Goal: Task Accomplishment & Management: Complete application form

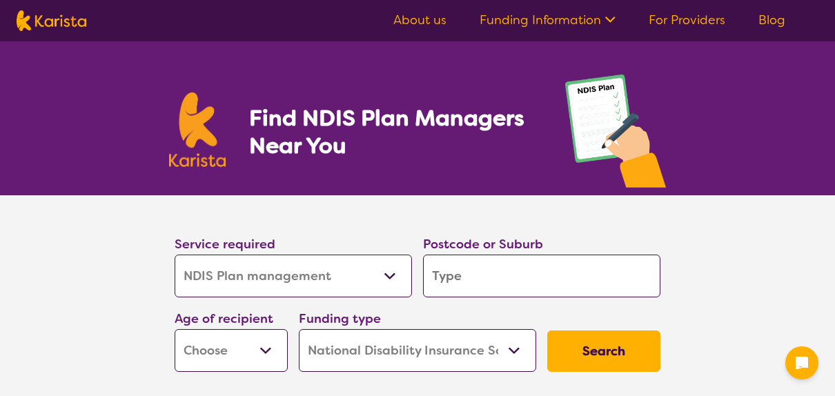
select select "NDIS Plan management"
select select "NDIS"
select select "NDIS Plan management"
select select "NDIS"
click at [394, 274] on select "Allied Health Assistant Assessment ([MEDICAL_DATA] or [MEDICAL_DATA]) Behaviour…" at bounding box center [293, 276] width 237 height 43
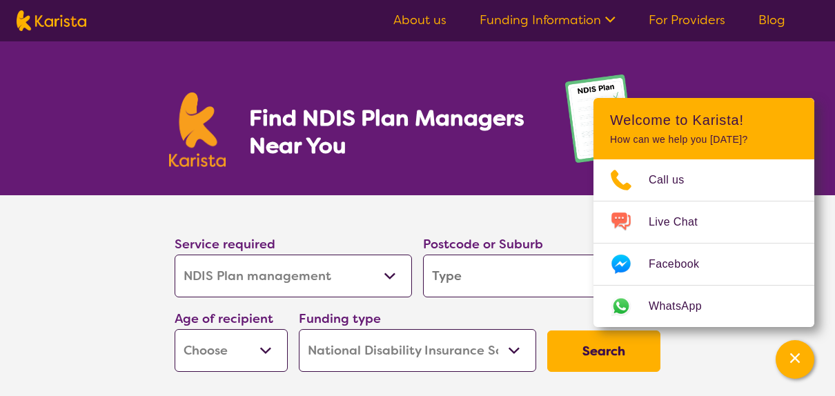
click at [394, 274] on select "Allied Health Assistant Assessment ([MEDICAL_DATA] or [MEDICAL_DATA]) Behaviour…" at bounding box center [293, 276] width 237 height 43
click at [471, 284] on input "search" at bounding box center [541, 276] width 237 height 43
type input "3"
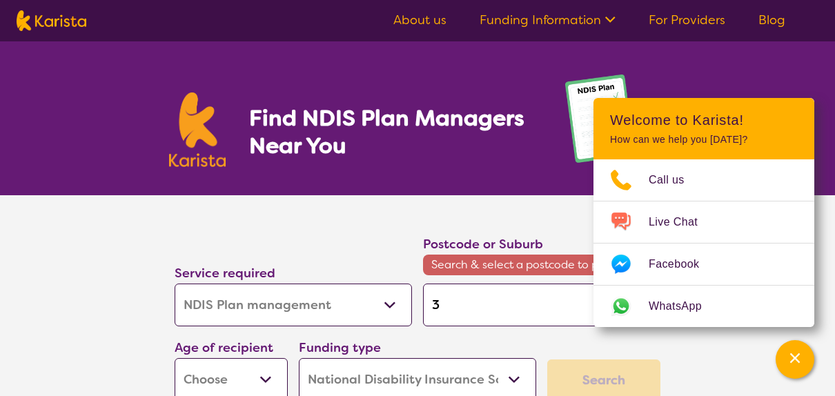
type input "38"
type input "386"
type input "3860"
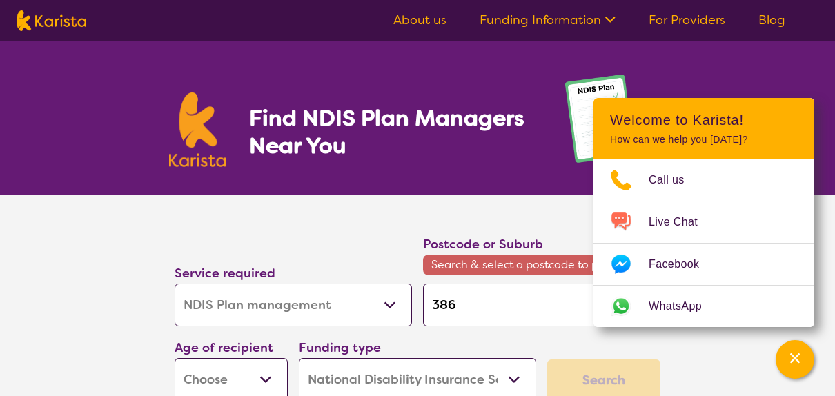
type input "3860"
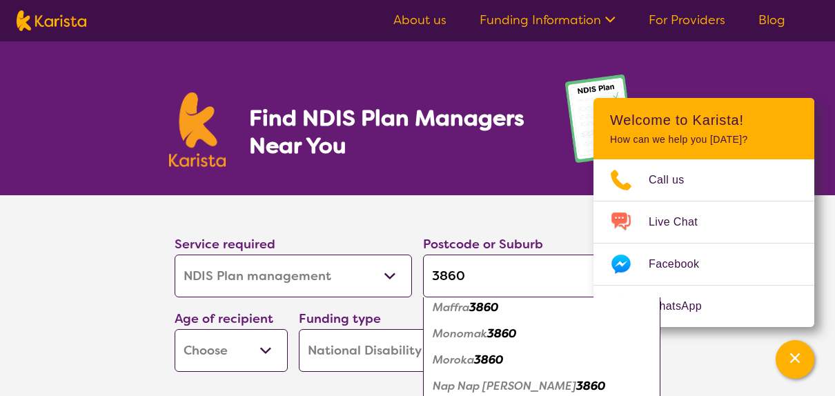
scroll to position [135, 0]
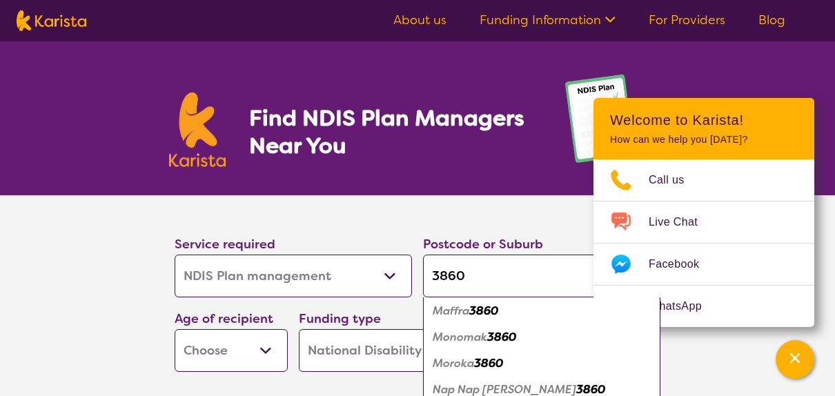
type input "3860"
click at [469, 317] on em "Maffra" at bounding box center [451, 311] width 37 height 14
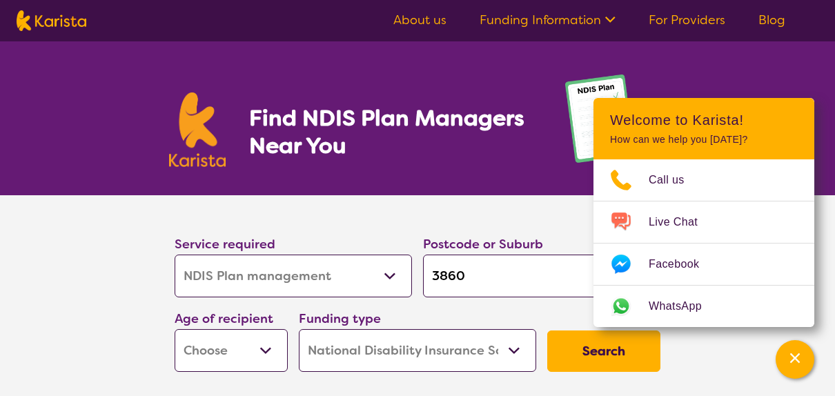
click at [269, 348] on select "Early Childhood - 0 to 9 Child - 10 to 11 Adolescent - 12 to 17 Adult - 18 to 6…" at bounding box center [231, 350] width 113 height 43
select select "EC"
click at [175, 329] on select "Early Childhood - 0 to 9 Child - 10 to 11 Adolescent - 12 to 17 Adult - 18 to 6…" at bounding box center [231, 350] width 113 height 43
select select "EC"
click at [517, 353] on select "Home Care Package (HCP) National Disability Insurance Scheme (NDIS) I don't know" at bounding box center [417, 350] width 237 height 43
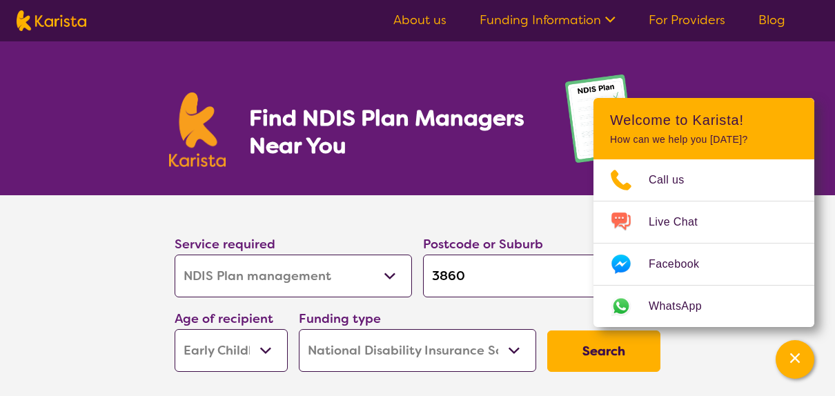
click at [517, 353] on select "Home Care Package (HCP) National Disability Insurance Scheme (NDIS) I don't know" at bounding box center [417, 350] width 237 height 43
click at [585, 353] on button "Search" at bounding box center [603, 351] width 113 height 41
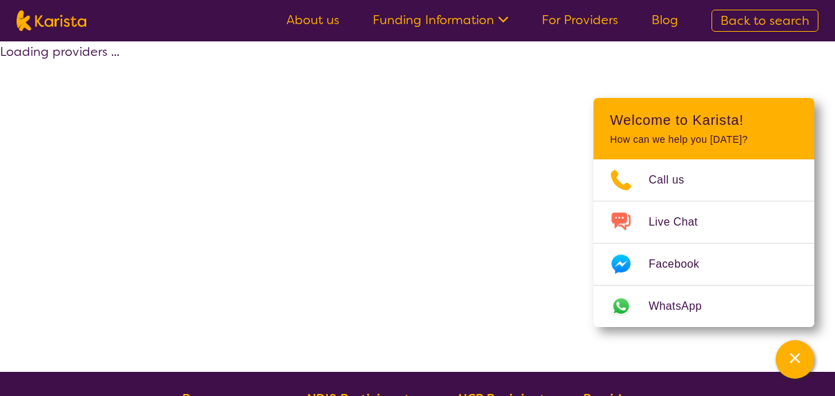
select select "by_score"
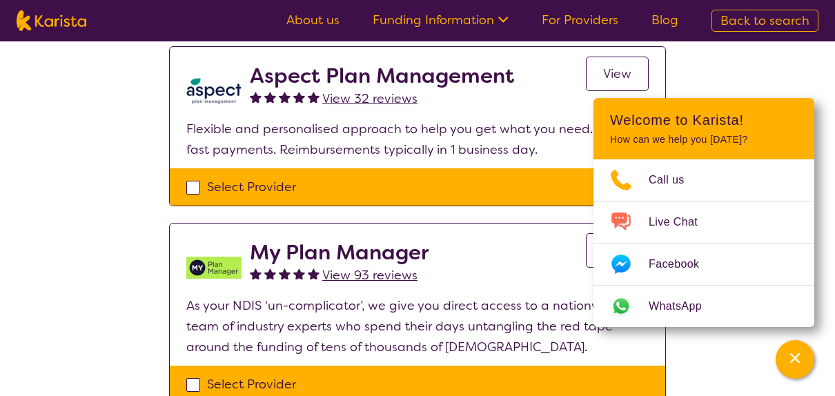
scroll to position [759, 0]
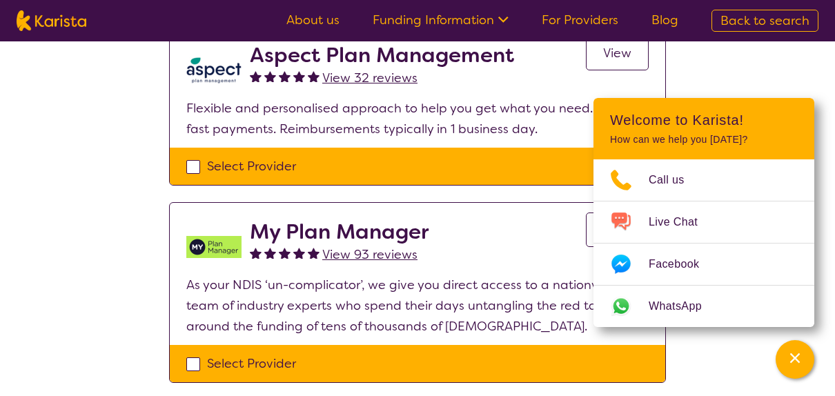
click at [190, 360] on div "Select Provider" at bounding box center [417, 363] width 463 height 21
checkbox input "true"
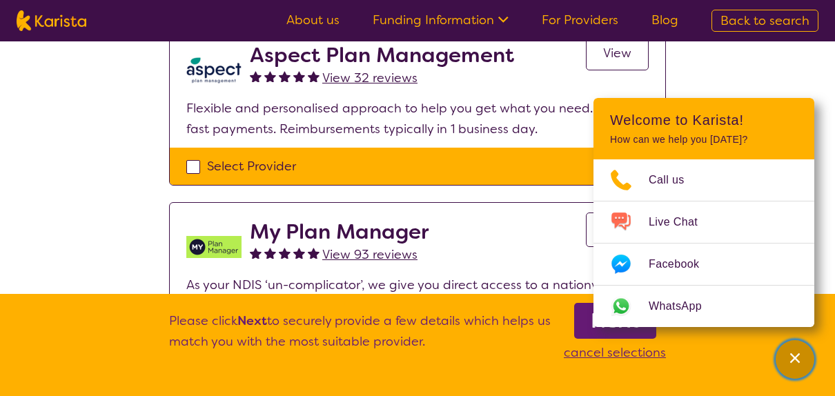
click at [799, 371] on div "Channel Menu" at bounding box center [795, 359] width 28 height 30
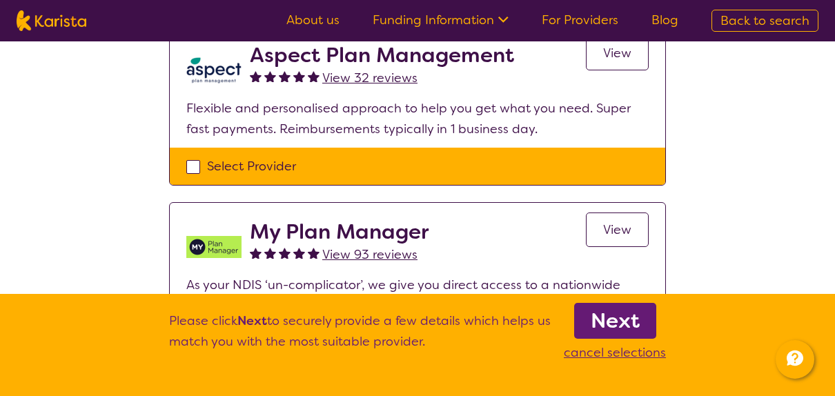
click at [616, 317] on b "Next" at bounding box center [615, 321] width 49 height 28
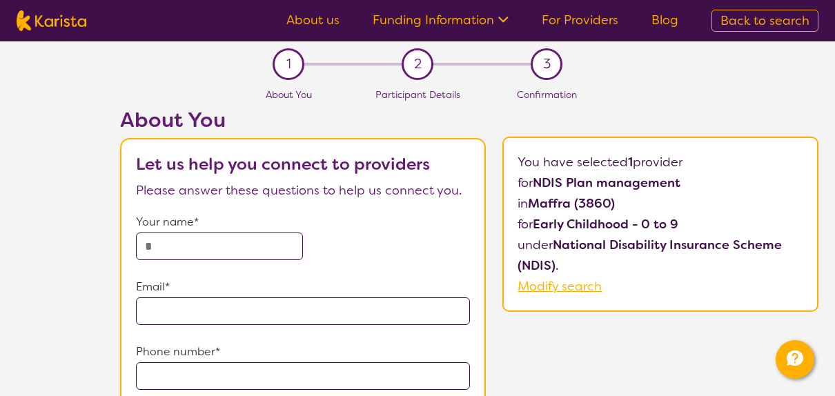
click at [212, 249] on input "text" at bounding box center [219, 247] width 167 height 28
type input "**********"
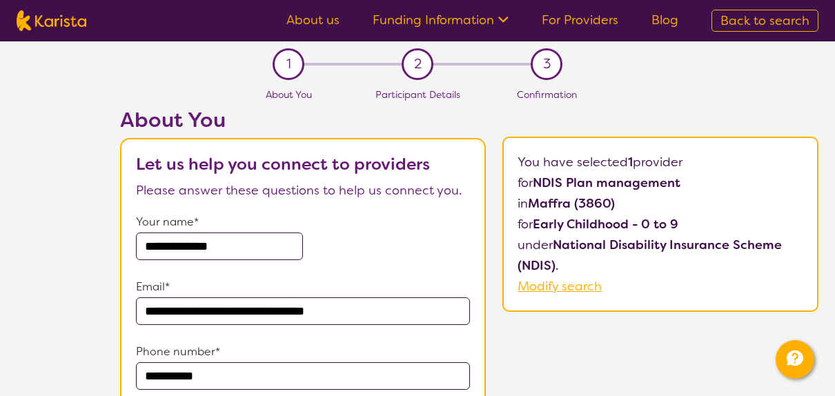
drag, startPoint x: 376, startPoint y: 309, endPoint x: 173, endPoint y: 315, distance: 203.1
click at [173, 315] on input "**********" at bounding box center [303, 312] width 334 height 28
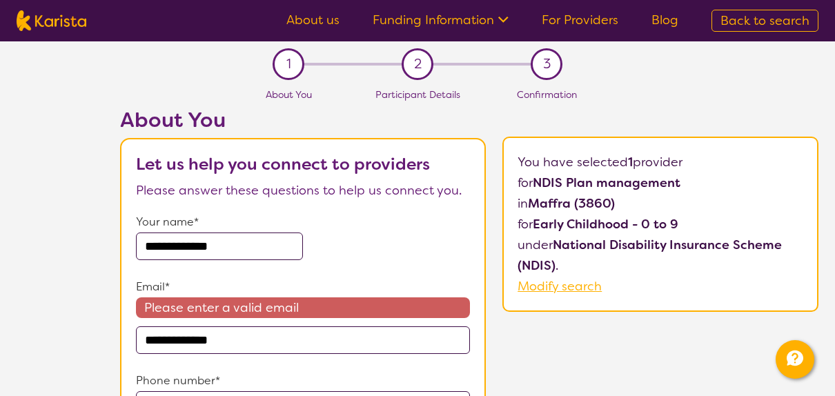
type input "**********"
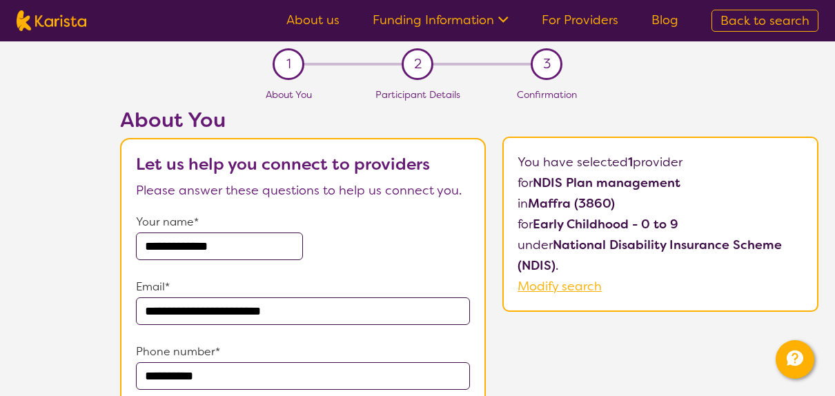
scroll to position [138, 0]
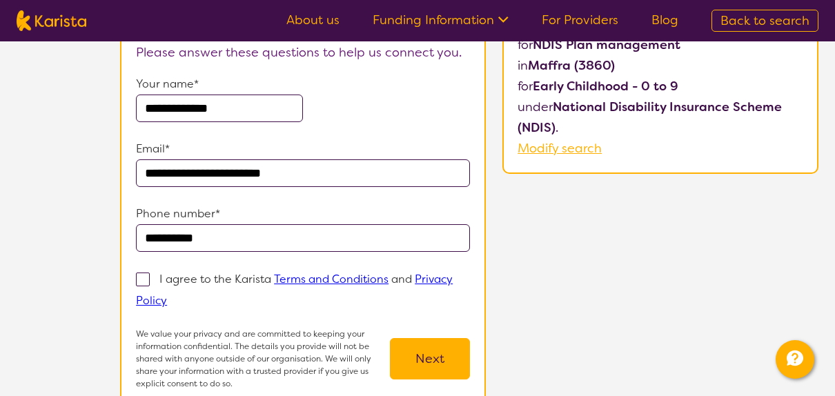
click at [140, 279] on span at bounding box center [143, 280] width 14 height 14
click at [167, 295] on input "I agree to the Karista Terms and Conditions and Privacy Policy" at bounding box center [171, 299] width 9 height 9
checkbox input "true"
click at [429, 355] on button "Next" at bounding box center [430, 358] width 80 height 41
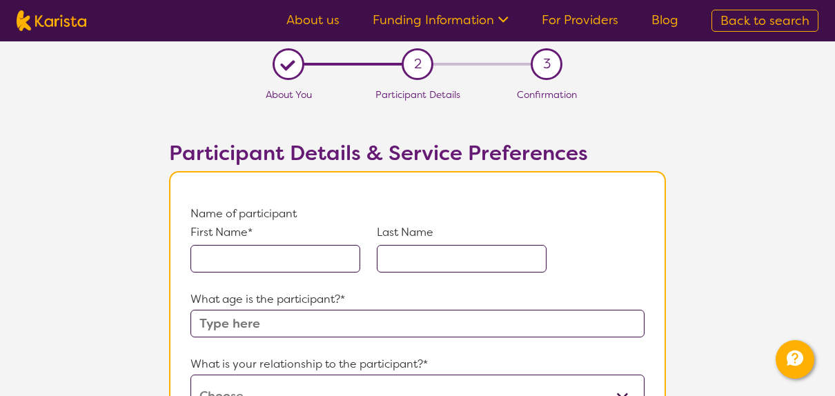
click at [285, 260] on input "text" at bounding box center [276, 259] width 170 height 28
type input "Lachlan"
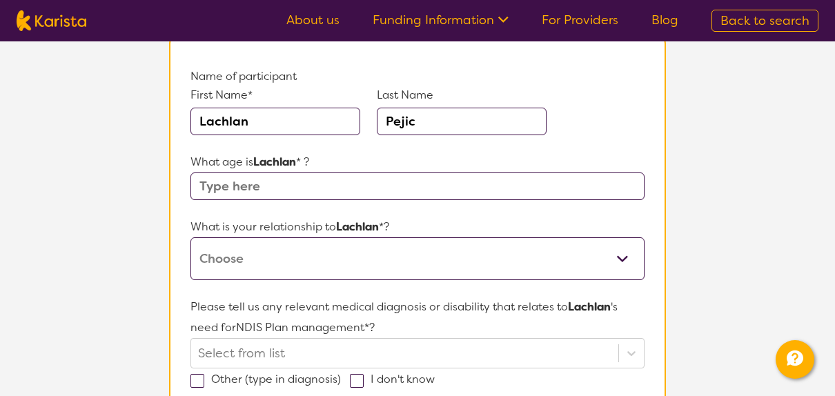
scroll to position [138, 0]
type input "Pejic"
click at [253, 181] on input "text" at bounding box center [418, 186] width 454 height 28
type input "4"
click at [318, 256] on select "This request is for myself I am their parent I am their child I am their spouse…" at bounding box center [418, 258] width 454 height 43
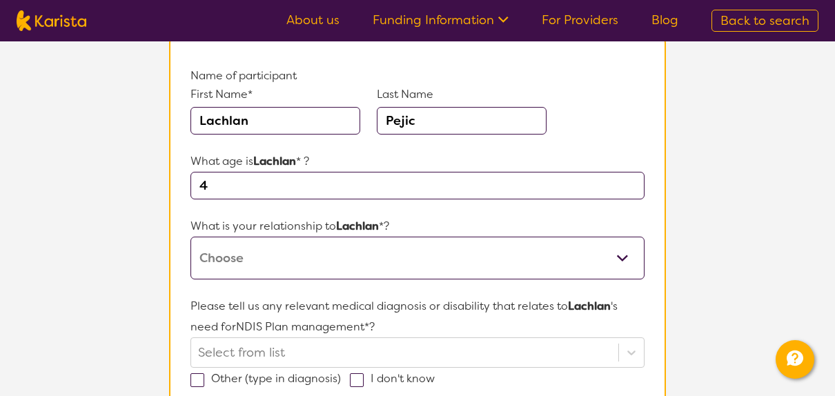
select select "I am their parent"
click at [191, 237] on select "This request is for myself I am their parent I am their child I am their spouse…" at bounding box center [418, 258] width 454 height 43
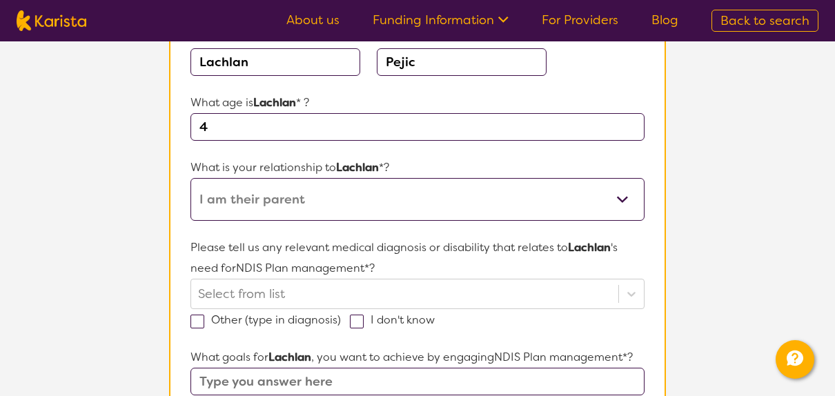
scroll to position [276, 0]
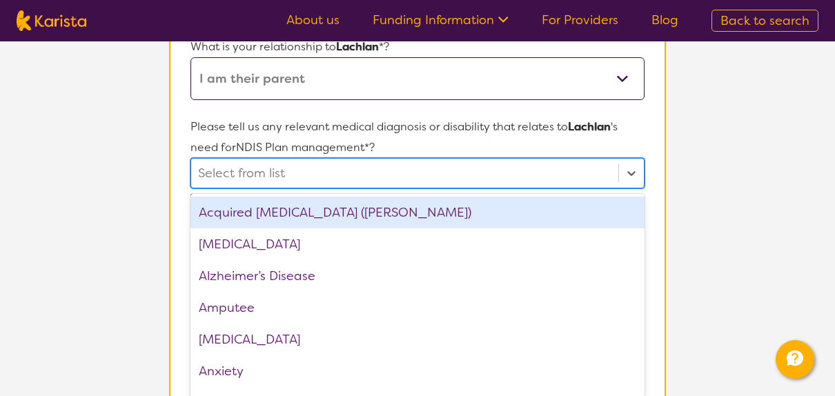
click at [614, 188] on div "option Acquired [MEDICAL_DATA] (ABI) focused, 1 of 75. 75 results available. Us…" at bounding box center [418, 173] width 454 height 30
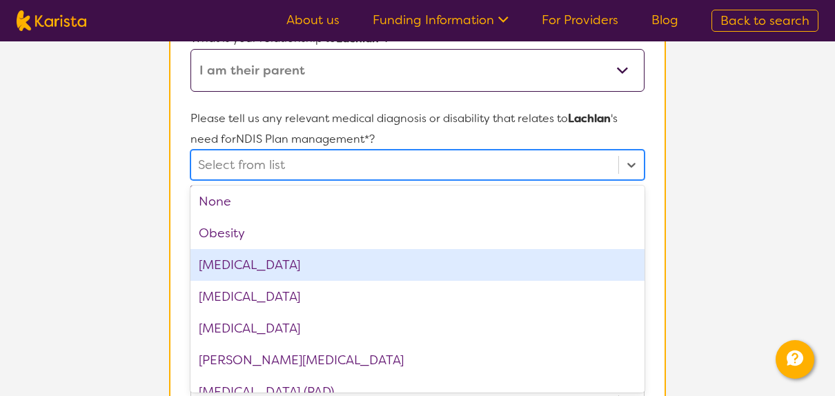
scroll to position [1421, 0]
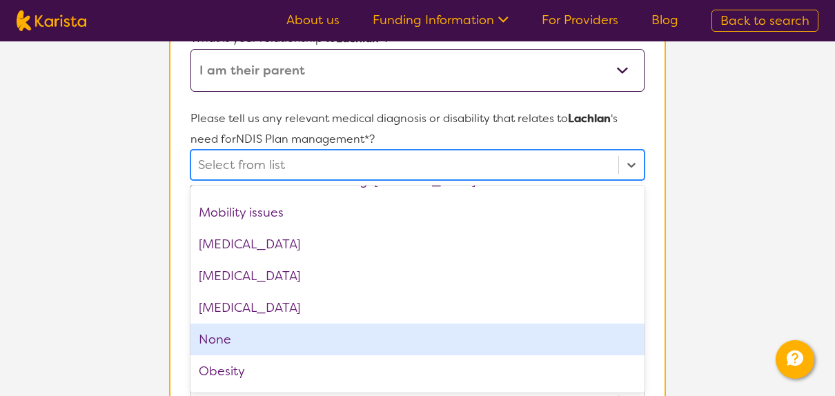
click at [444, 330] on div "None" at bounding box center [418, 340] width 454 height 32
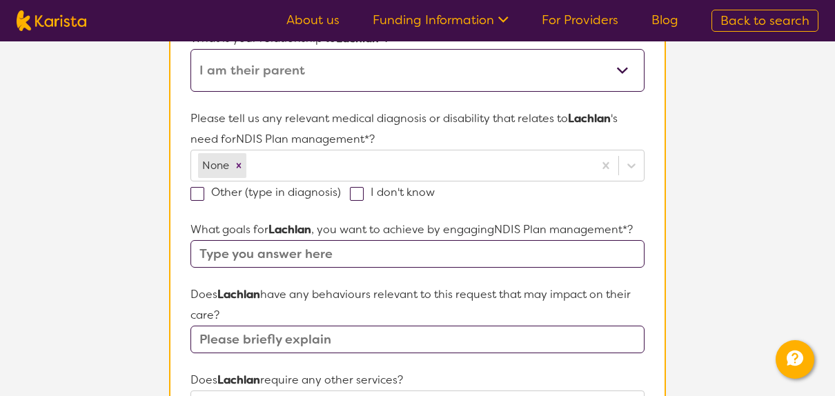
click at [601, 130] on p "Please tell us any relevant medical diagnosis or disability that relates to [PE…" at bounding box center [418, 128] width 454 height 41
click at [307, 253] on input "text" at bounding box center [418, 254] width 454 height 28
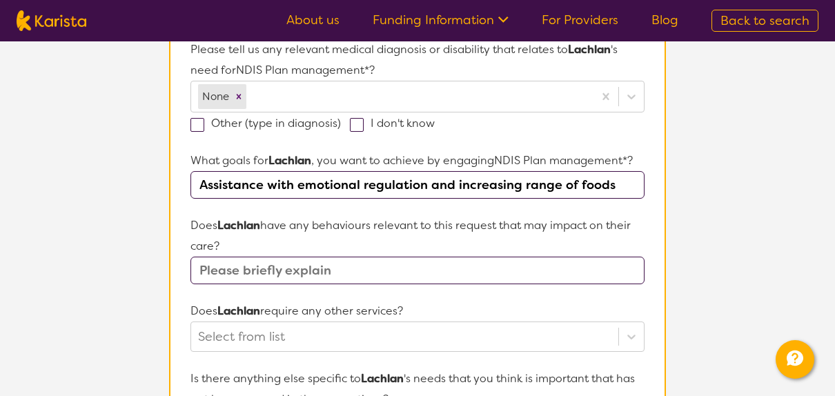
scroll to position [464, 0]
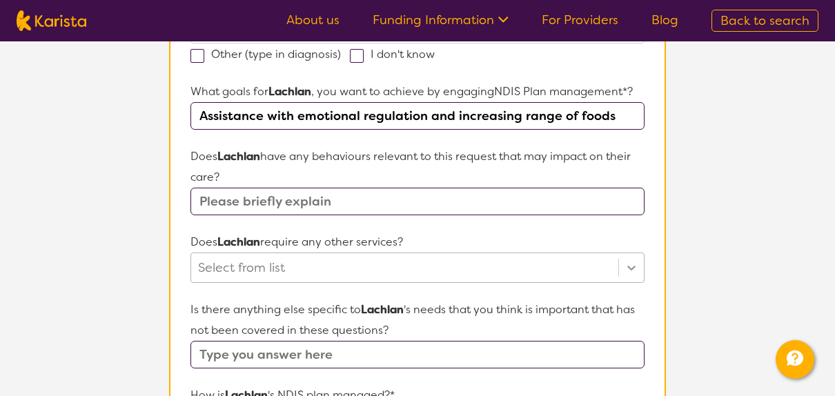
type input "Assistance with emotional regulation and increasing range of foods"
click at [628, 269] on div "Select from list" at bounding box center [418, 268] width 454 height 30
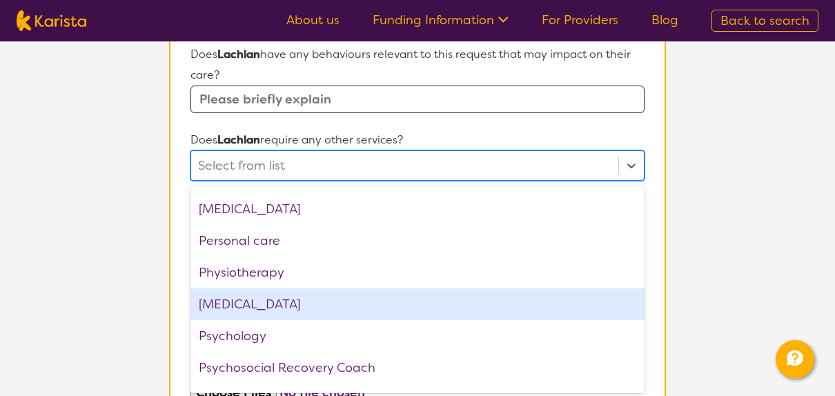
scroll to position [276, 0]
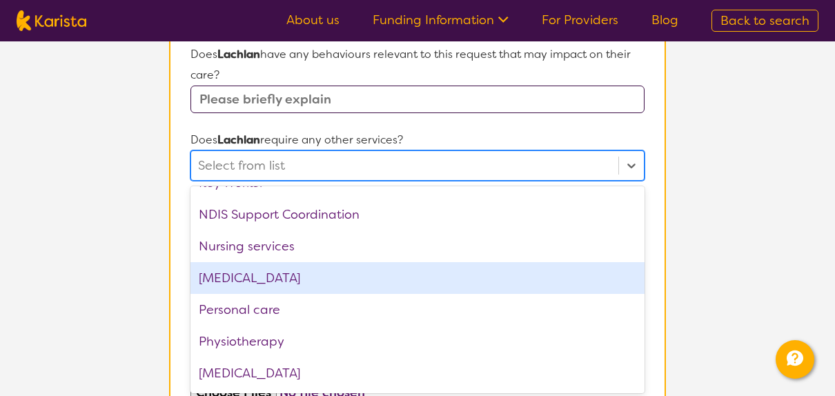
click at [411, 272] on div "[MEDICAL_DATA]" at bounding box center [418, 278] width 454 height 32
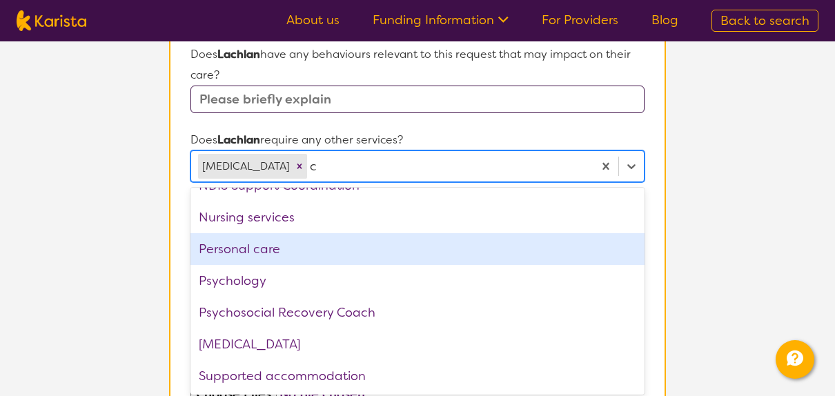
scroll to position [0, 0]
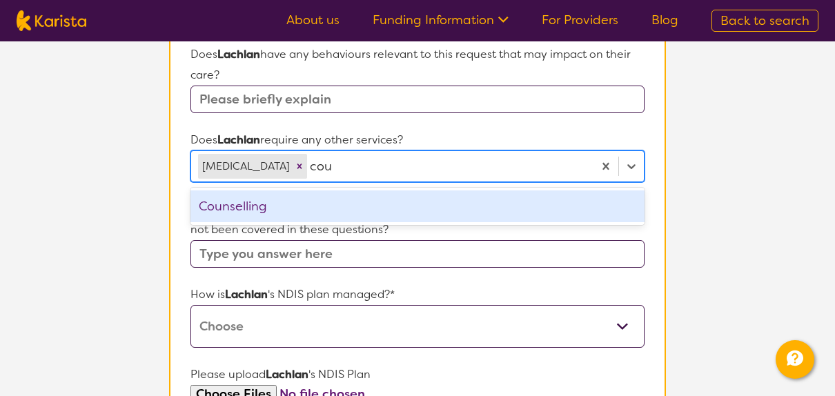
type input "coun"
click at [356, 199] on div "Counselling" at bounding box center [418, 207] width 454 height 32
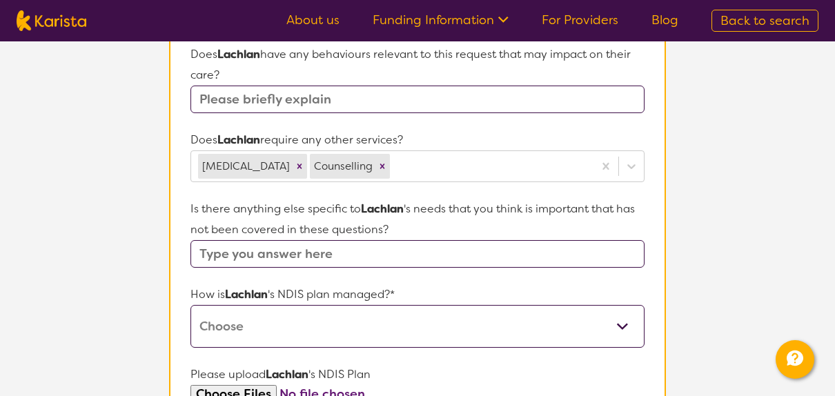
click at [576, 124] on form "Name of participant First Name* [PERSON_NAME] Last Name [PERSON_NAME] What age …" at bounding box center [418, 126] width 454 height 976
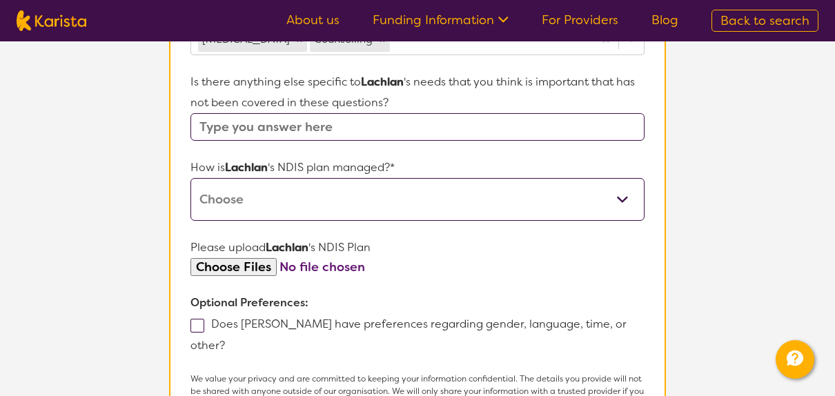
scroll to position [773, 0]
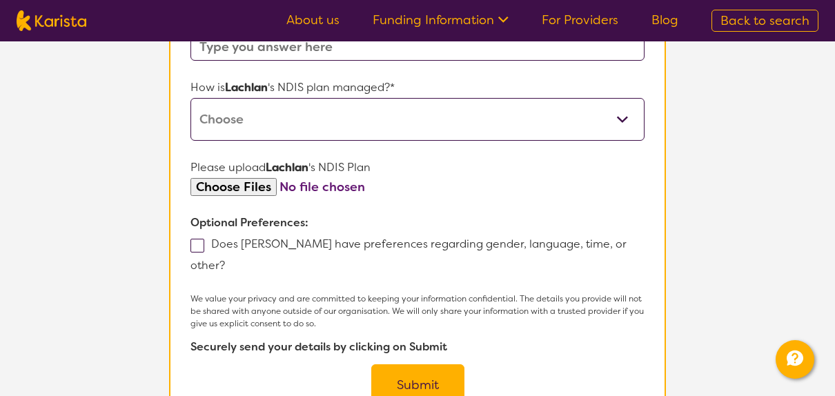
click at [198, 241] on span at bounding box center [198, 246] width 14 height 14
click at [225, 260] on input "Does [PERSON_NAME] have preferences regarding gender, language, time, or other?" at bounding box center [229, 264] width 9 height 9
checkbox input "true"
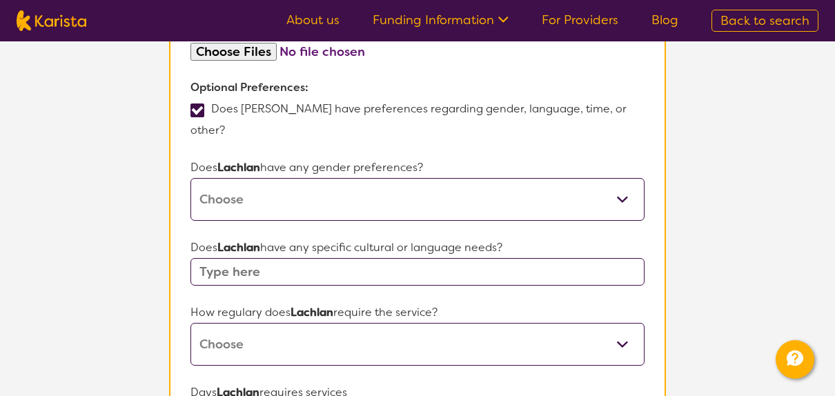
scroll to position [911, 0]
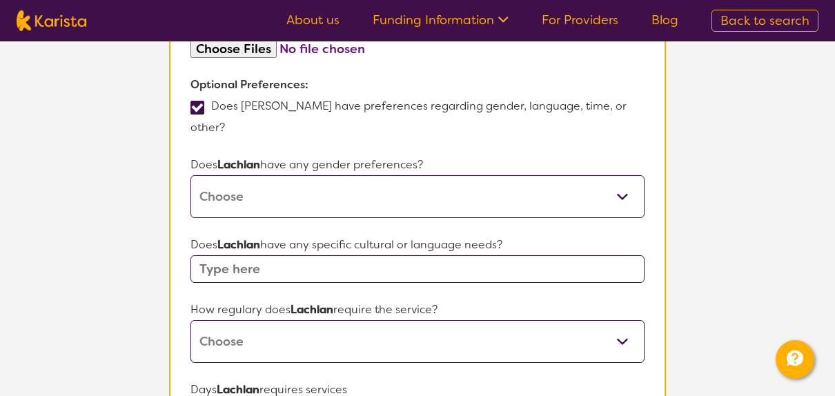
click at [626, 177] on select "[DEMOGRAPHIC_DATA] [DEMOGRAPHIC_DATA] Other No Preference" at bounding box center [418, 196] width 454 height 43
select select "No preference"
click at [191, 175] on select "[DEMOGRAPHIC_DATA] [DEMOGRAPHIC_DATA] Other No Preference" at bounding box center [418, 196] width 454 height 43
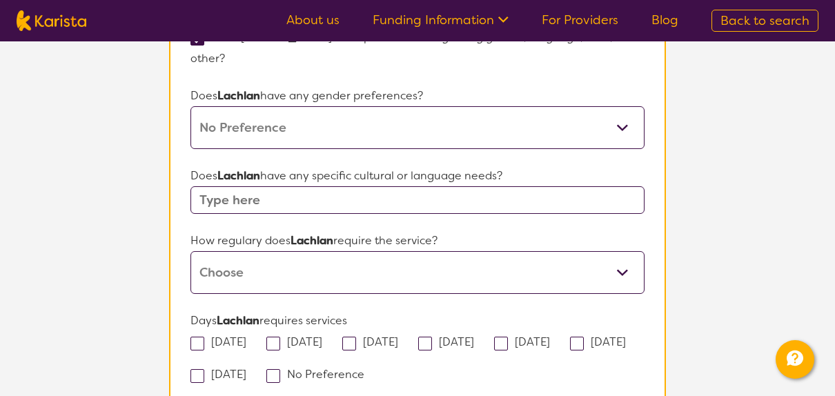
click at [622, 251] on select "Daily Twice a week Weekly Every fortnight Monthly Other" at bounding box center [418, 272] width 454 height 43
select select "Every fortnight"
click at [191, 251] on select "Daily Twice a week Weekly Every fortnight Monthly Other" at bounding box center [418, 272] width 454 height 43
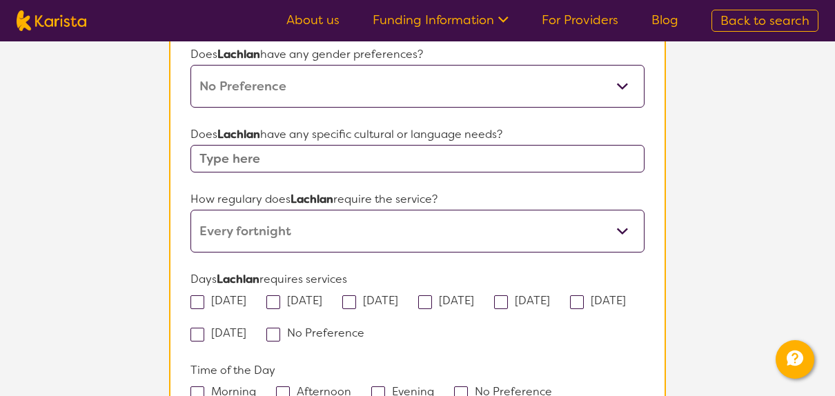
scroll to position [1049, 0]
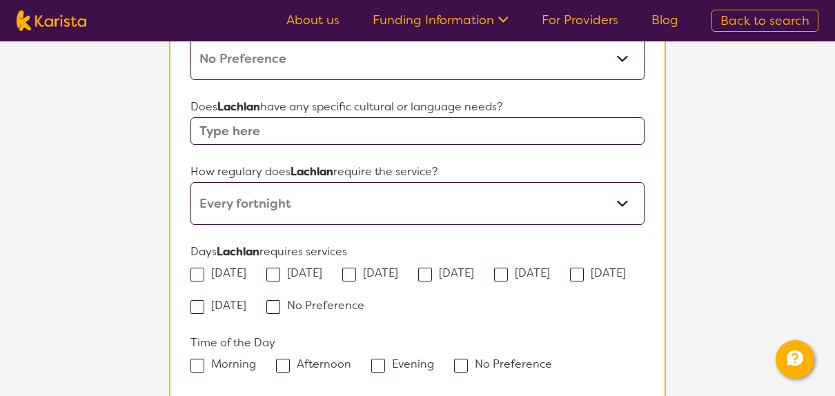
click at [508, 268] on span at bounding box center [501, 275] width 14 height 14
click at [559, 268] on input "[DATE]" at bounding box center [554, 272] width 9 height 9
checkbox input "true"
click at [283, 359] on span at bounding box center [283, 366] width 14 height 14
click at [351, 359] on input "Afternoon" at bounding box center [355, 363] width 9 height 9
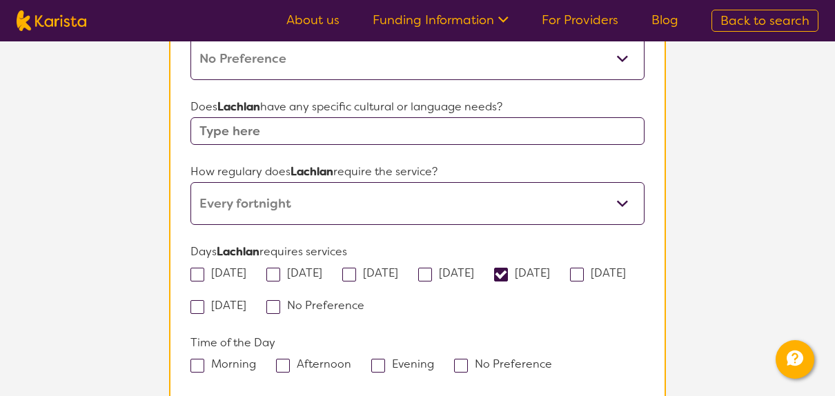
checkbox input "true"
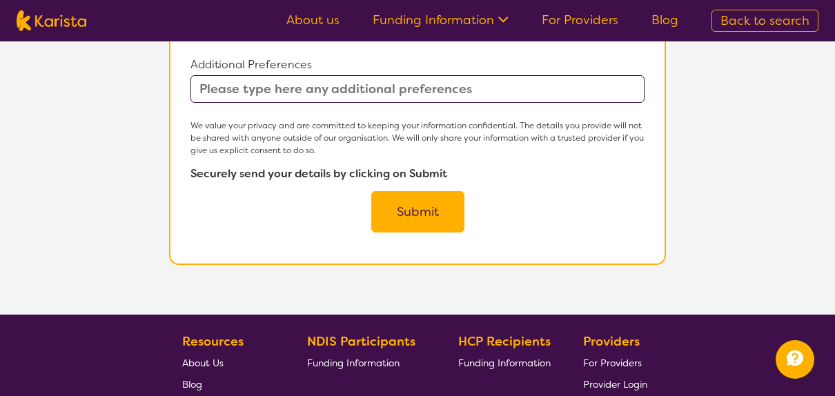
scroll to position [1394, 0]
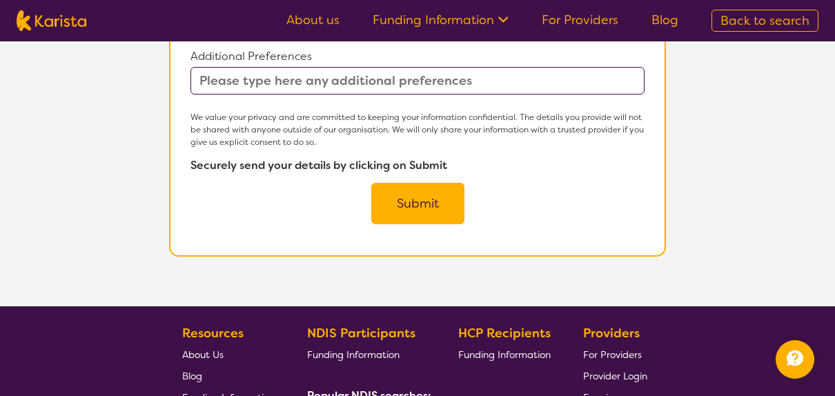
click at [415, 183] on button "Submit" at bounding box center [417, 203] width 93 height 41
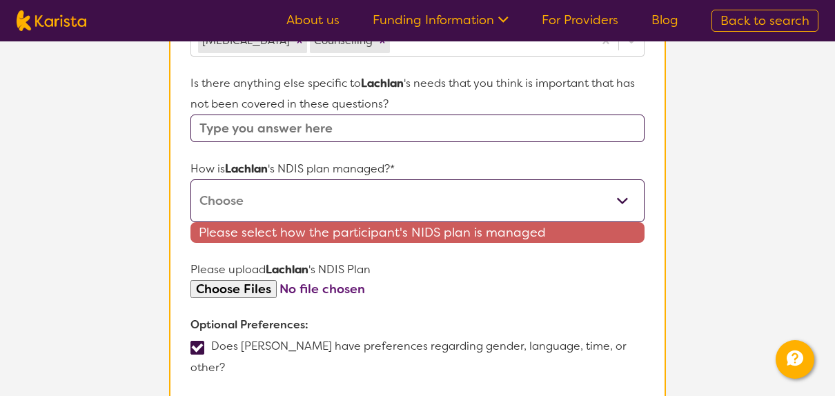
click at [626, 193] on select "Self-managed NDIS plan Managed by a registered plan management provider (not th…" at bounding box center [418, 200] width 454 height 43
select select "Agency Managed"
click at [191, 179] on select "Self-managed NDIS plan Managed by a registered plan management provider (not th…" at bounding box center [418, 200] width 454 height 43
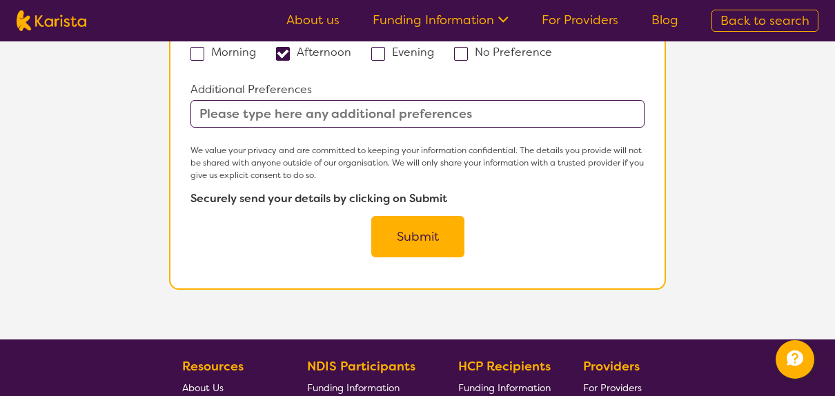
scroll to position [1361, 0]
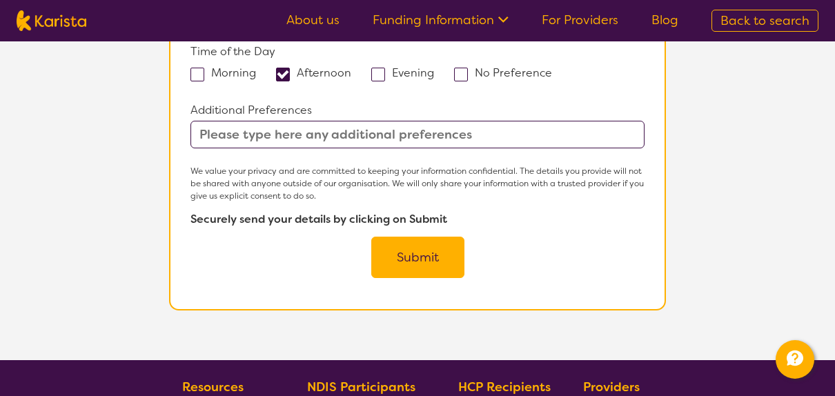
click at [429, 237] on button "Submit" at bounding box center [417, 257] width 93 height 41
